Goal: Navigation & Orientation: Go to known website

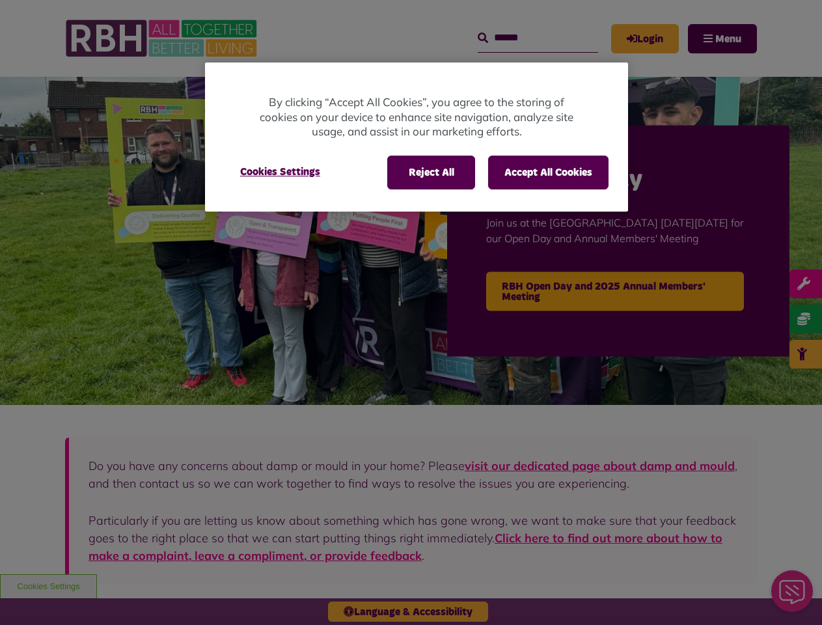
click at [411, 312] on div at bounding box center [411, 312] width 822 height 625
click at [430, 172] on button "Reject All" at bounding box center [431, 173] width 88 height 34
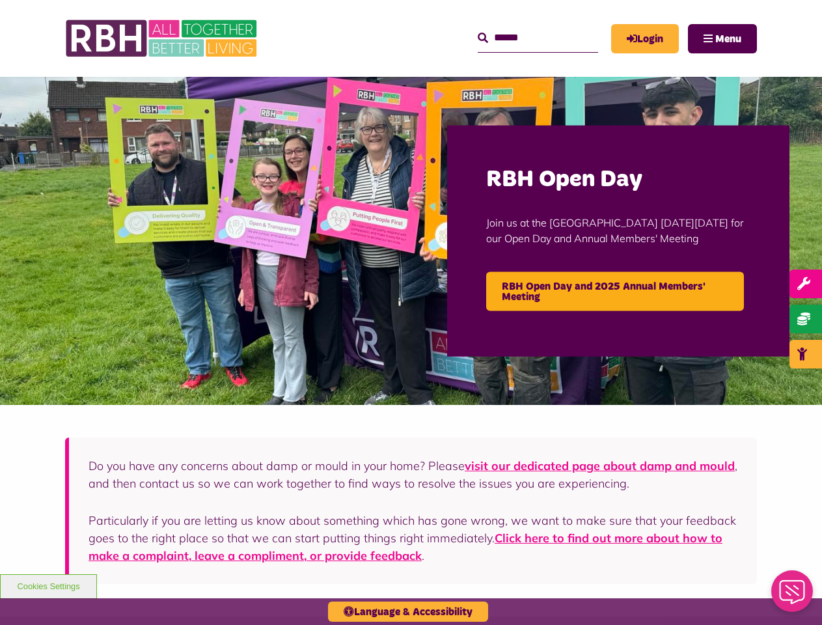
click at [548, 172] on button "Accept All Cookies" at bounding box center [548, 173] width 120 height 34
click at [280, 172] on img at bounding box center [411, 241] width 822 height 328
